Goal: Task Accomplishment & Management: Manage account settings

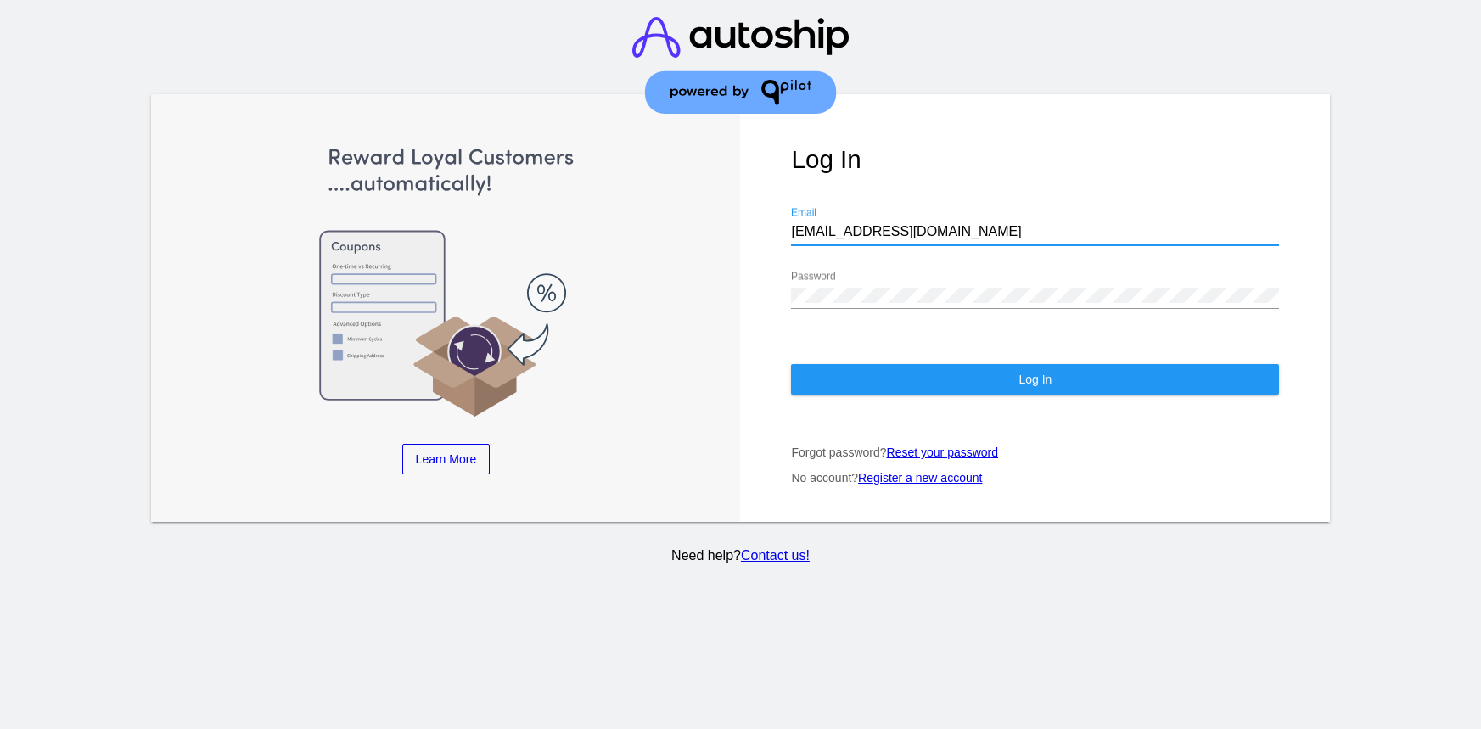
click at [870, 224] on input "[EMAIL_ADDRESS][DOMAIN_NAME]" at bounding box center [1035, 231] width 488 height 15
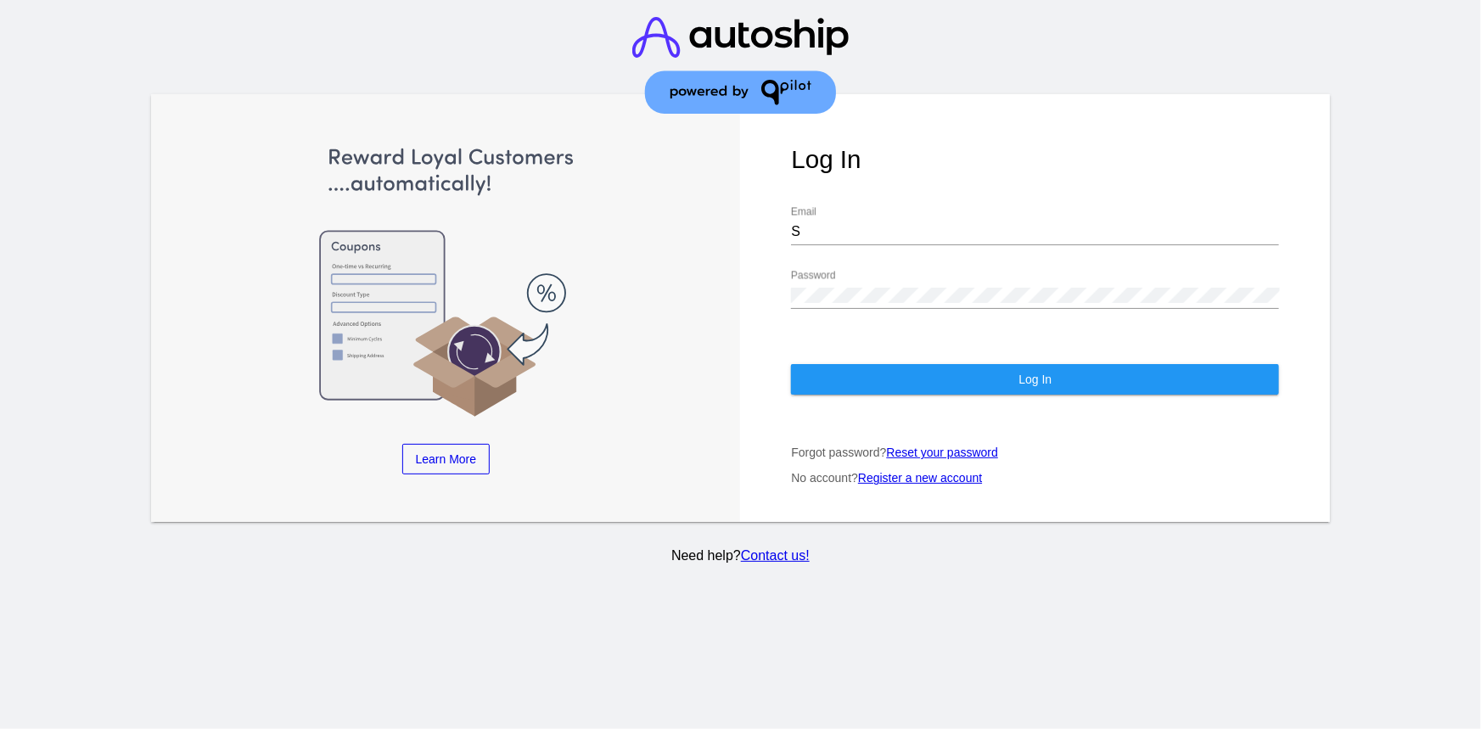
click at [910, 251] on div "Log In S Email Password Log In Forgot password? Reset your password No account?…" at bounding box center [1035, 308] width 590 height 428
click at [846, 244] on div at bounding box center [1035, 244] width 488 height 1
drag, startPoint x: 841, startPoint y: 216, endPoint x: 856, endPoint y: 225, distance: 17.9
click at [841, 224] on input "S" at bounding box center [1035, 231] width 488 height 15
type input "[EMAIL_ADDRESS][DOMAIN_NAME]"
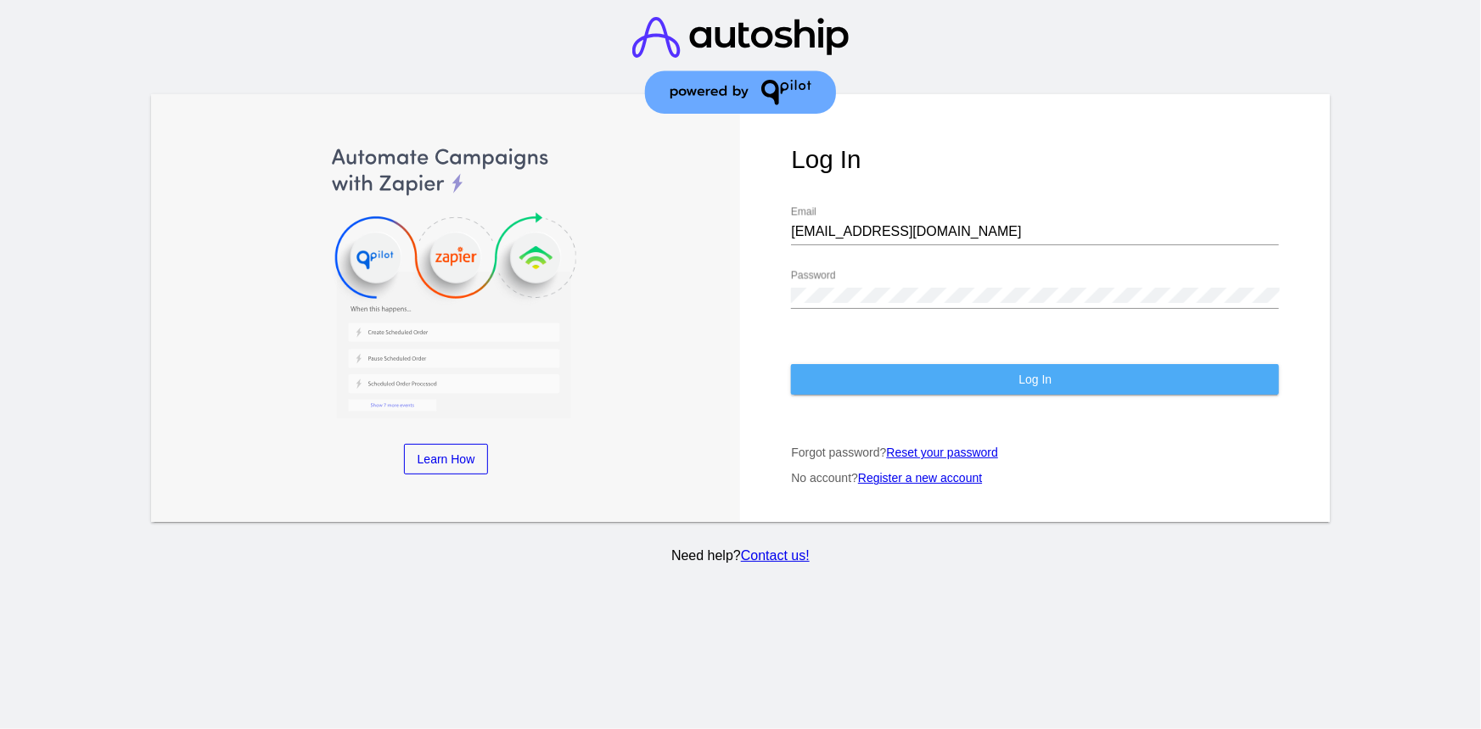
click at [874, 364] on button "Log In" at bounding box center [1035, 379] width 488 height 31
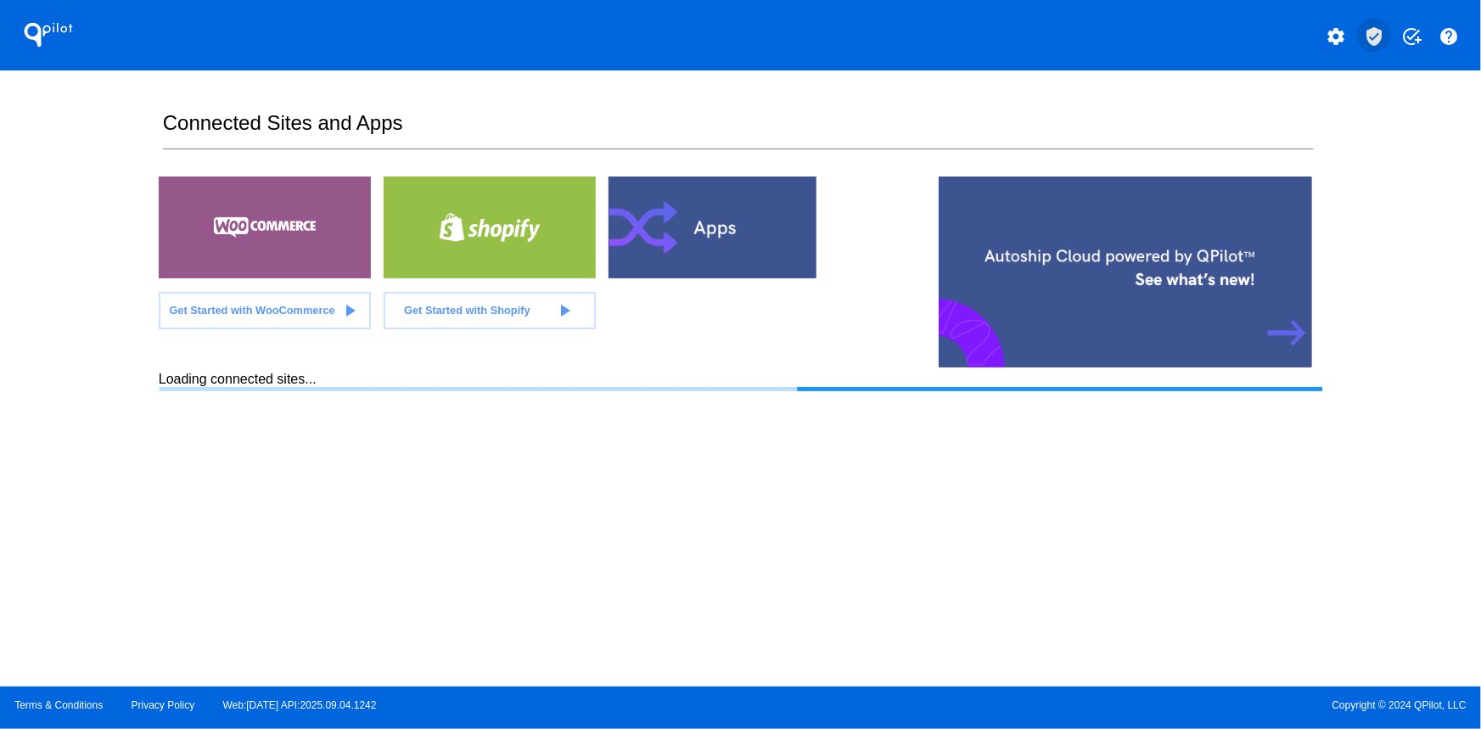
click at [1374, 31] on mat-icon "verified_user" at bounding box center [1374, 36] width 20 height 20
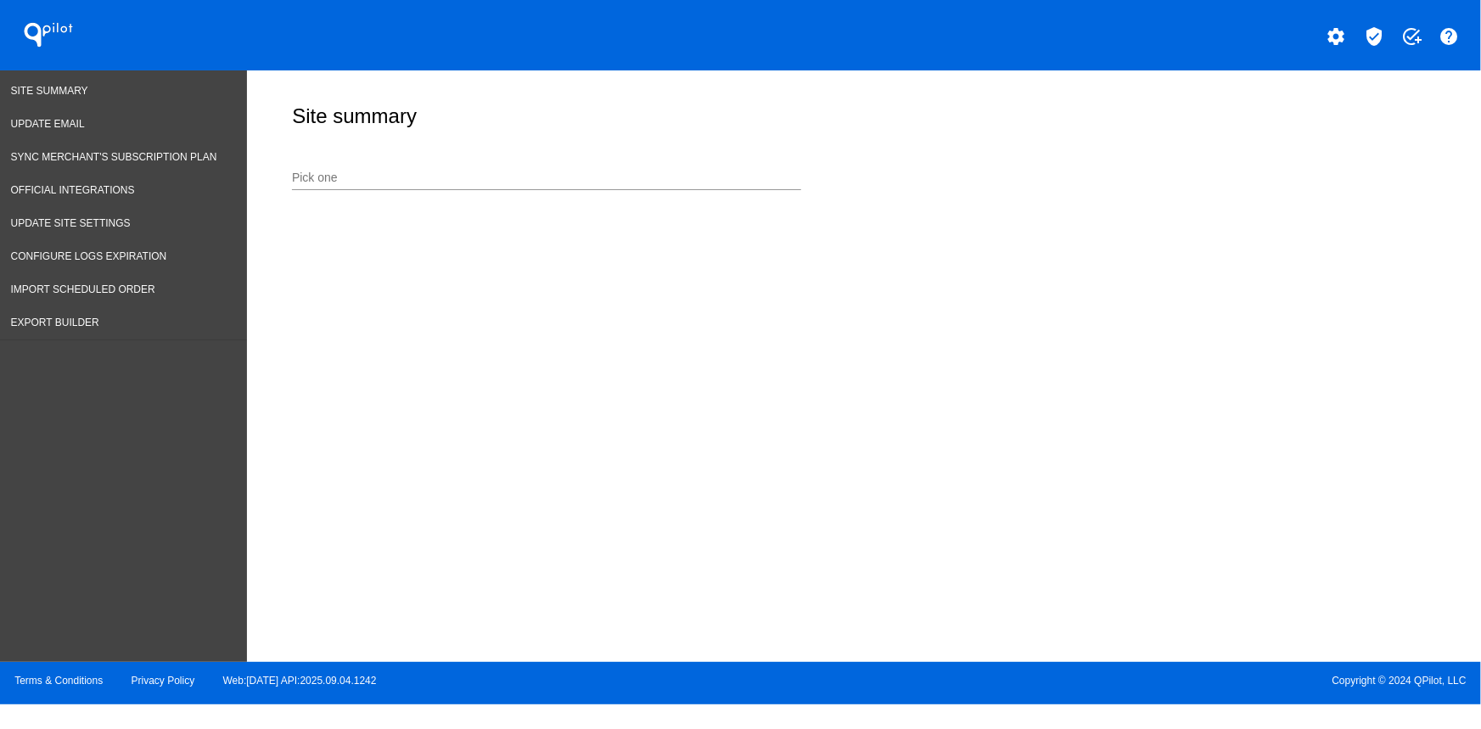
click at [417, 165] on div "Pick one" at bounding box center [546, 173] width 509 height 33
